Goal: Transaction & Acquisition: Purchase product/service

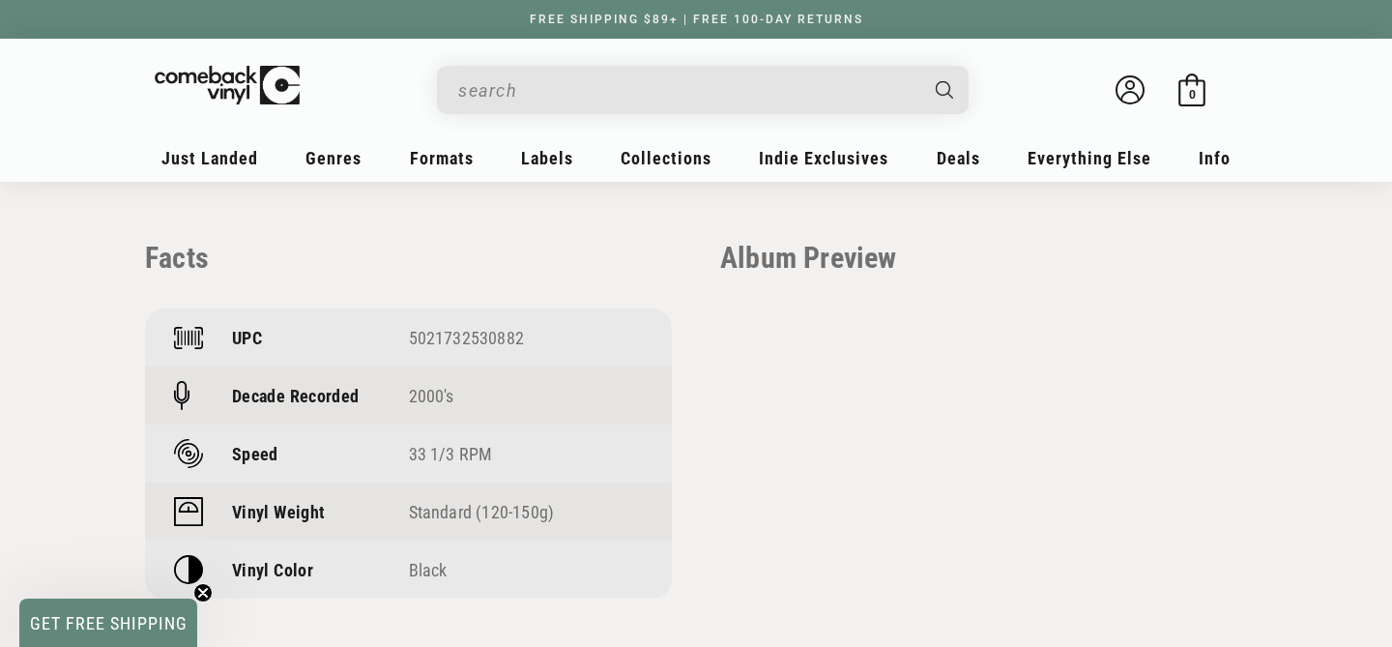
scroll to position [1330, 0]
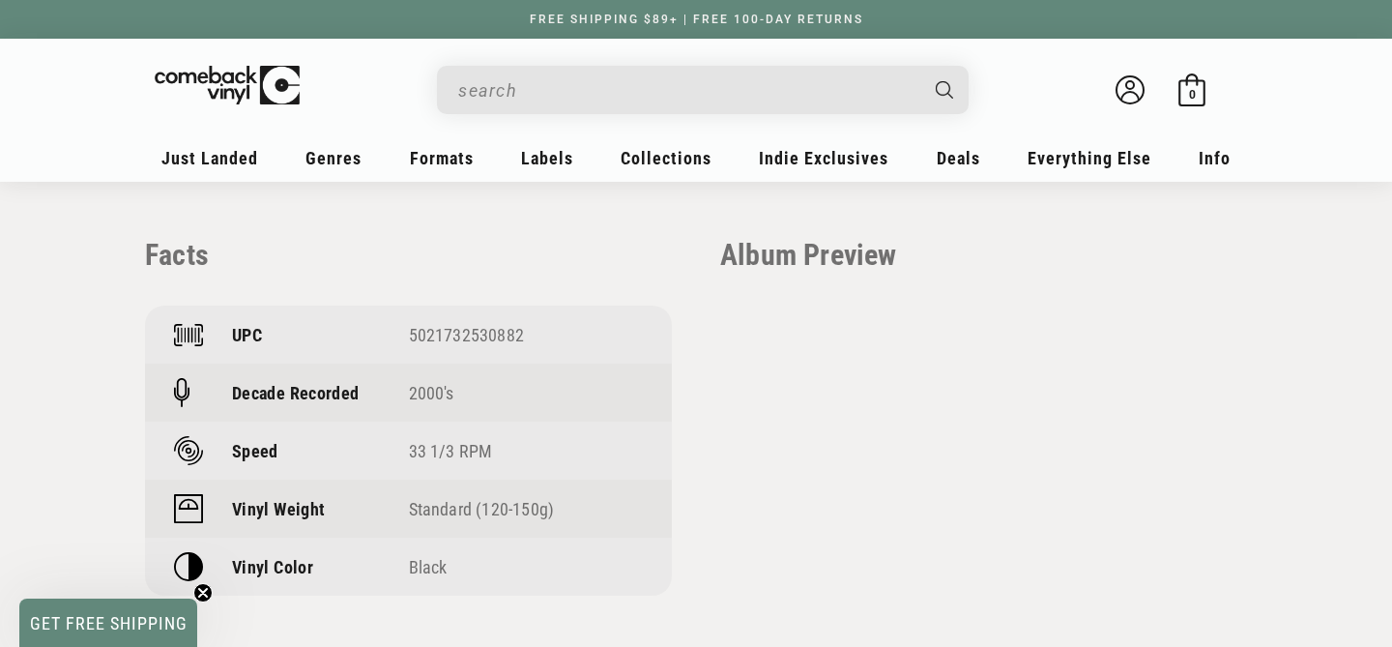
click at [584, 83] on input "When autocomplete results are available use up and down arrows to review and en…" at bounding box center [687, 91] width 458 height 40
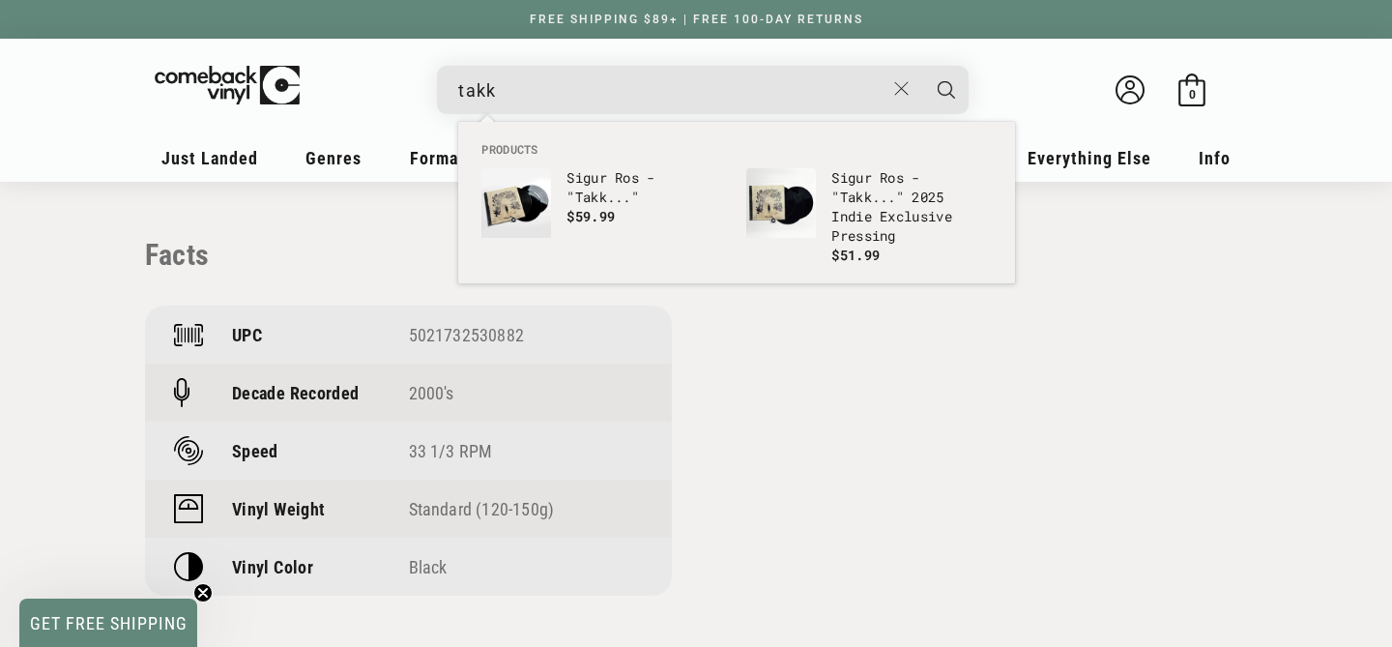
type input "takk"
click at [922, 66] on button "Search" at bounding box center [946, 90] width 48 height 48
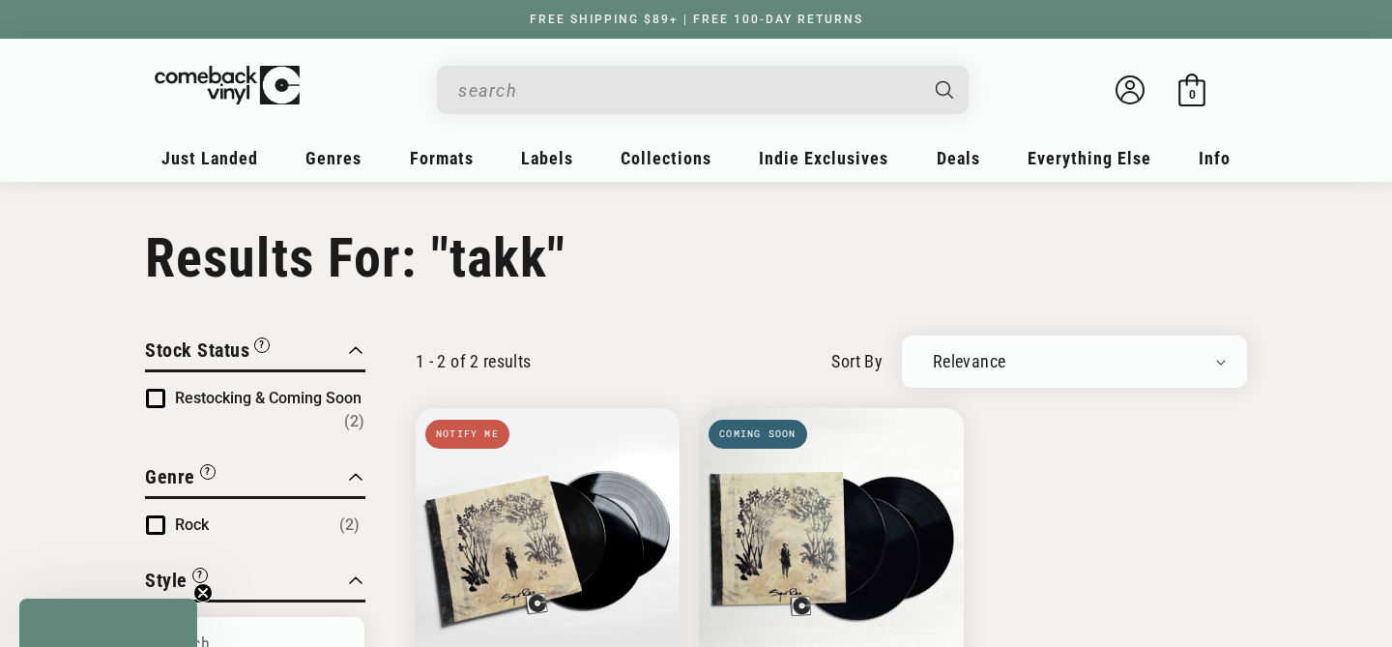
type input "takk"
